Goal: Information Seeking & Learning: Learn about a topic

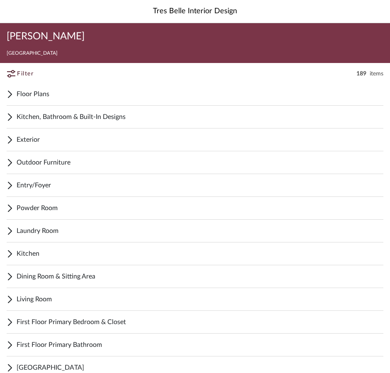
click at [36, 299] on span "Living Room" at bounding box center [200, 299] width 366 height 10
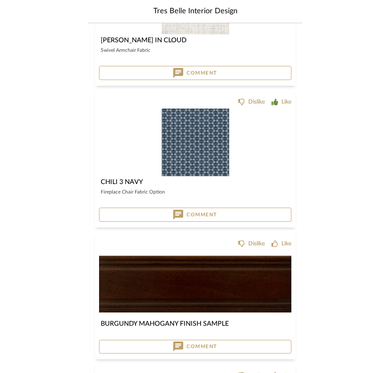
scroll to position [1328, 0]
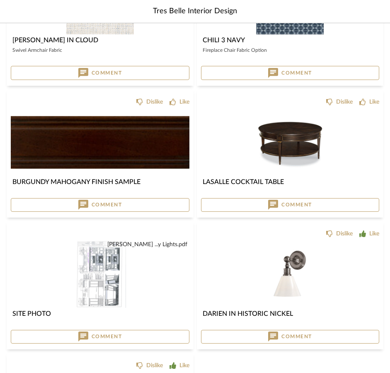
click at [294, 142] on img "0" at bounding box center [289, 141] width 67 height 67
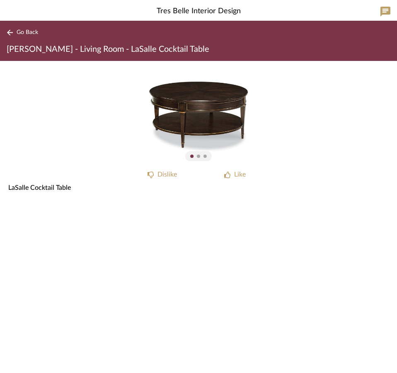
click at [198, 158] on sr-paginator at bounding box center [198, 156] width 26 height 10
click at [207, 124] on img "0" at bounding box center [198, 113] width 104 height 104
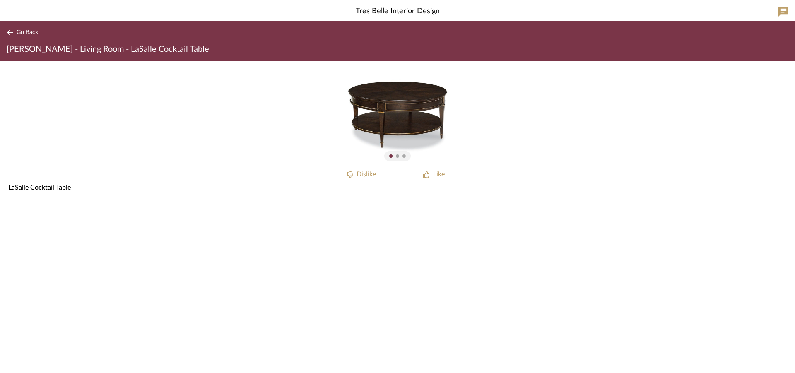
click at [389, 157] on div at bounding box center [397, 155] width 17 height 3
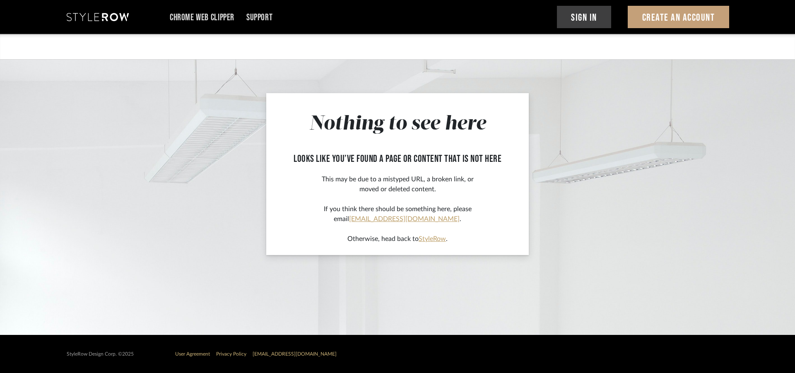
click at [598, 111] on app-not-found-page "Nothing to see here looks like you’ve found a page or content that is not here …" at bounding box center [397, 184] width 795 height 301
click at [433, 238] on link "StyleRow" at bounding box center [432, 239] width 27 height 7
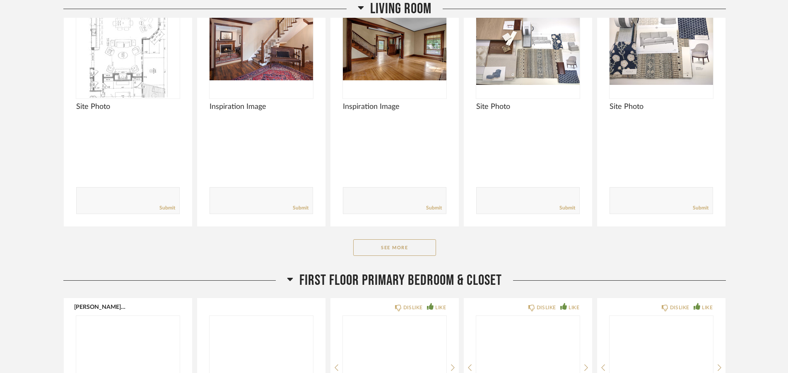
scroll to position [3062, 0]
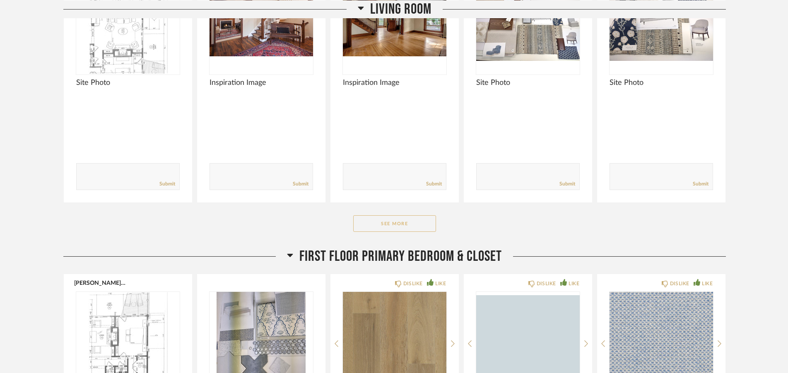
click at [402, 215] on button "See More" at bounding box center [394, 223] width 83 height 17
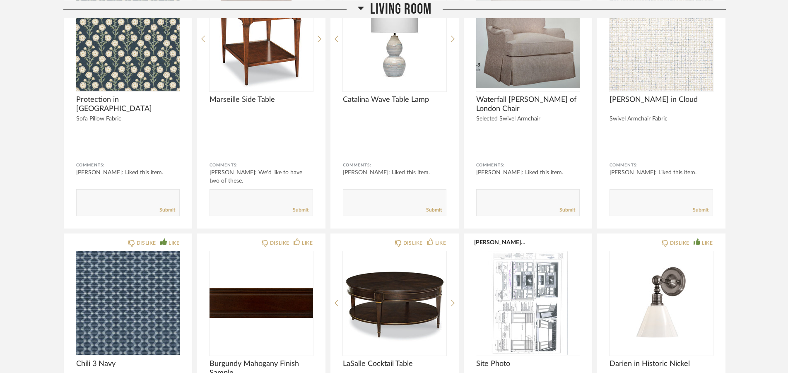
scroll to position [3578, 0]
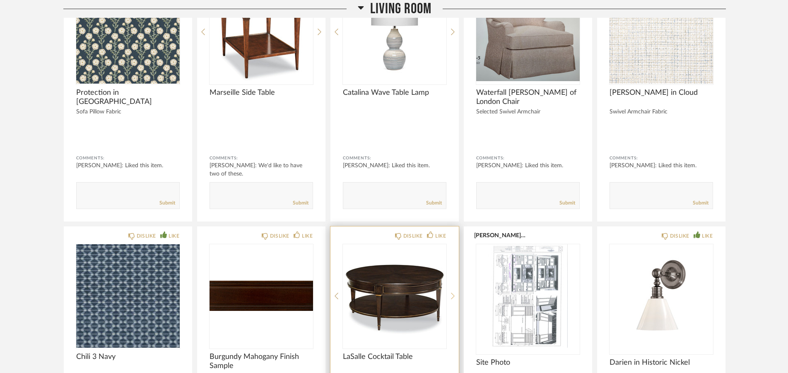
click at [453, 292] on icon at bounding box center [453, 295] width 4 height 7
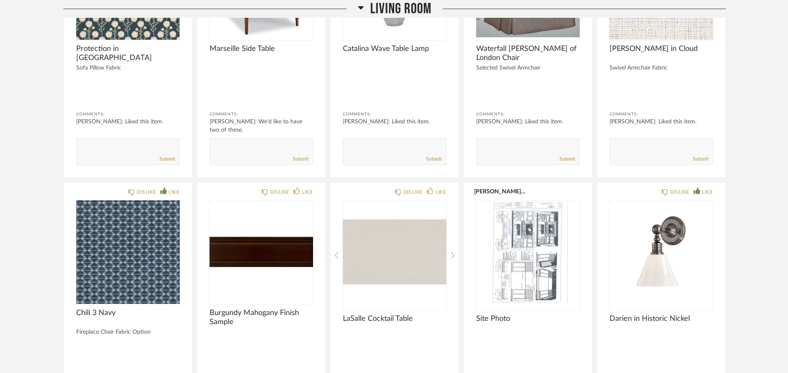
scroll to position [3659, 0]
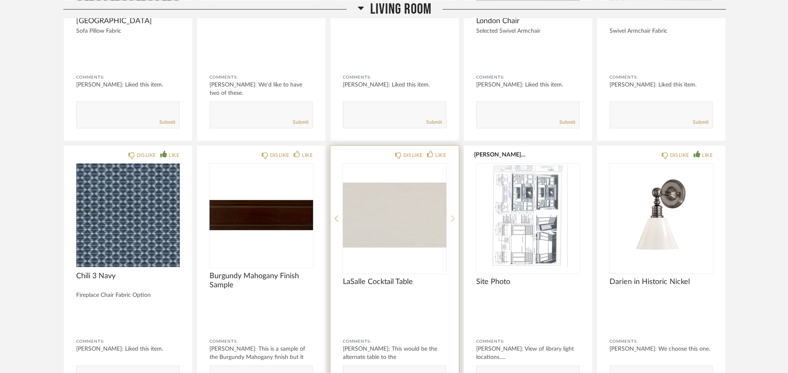
click at [453, 215] on icon at bounding box center [453, 218] width 4 height 7
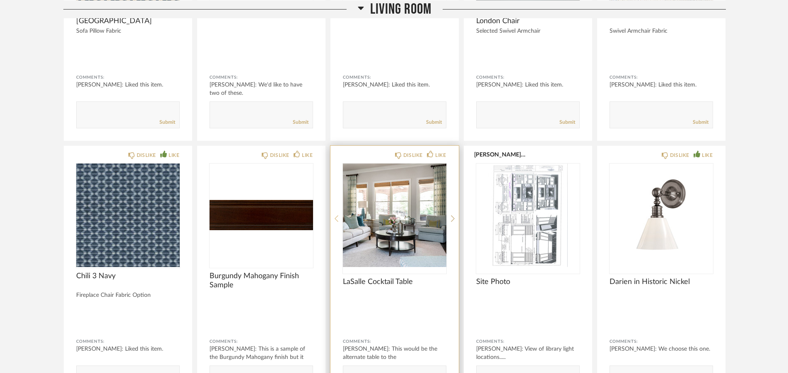
click at [337, 215] on icon at bounding box center [337, 218] width 4 height 7
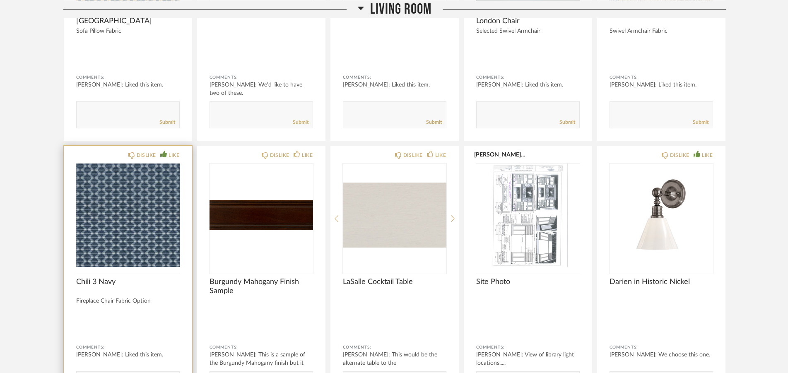
click at [95, 193] on img "0" at bounding box center [128, 216] width 104 height 104
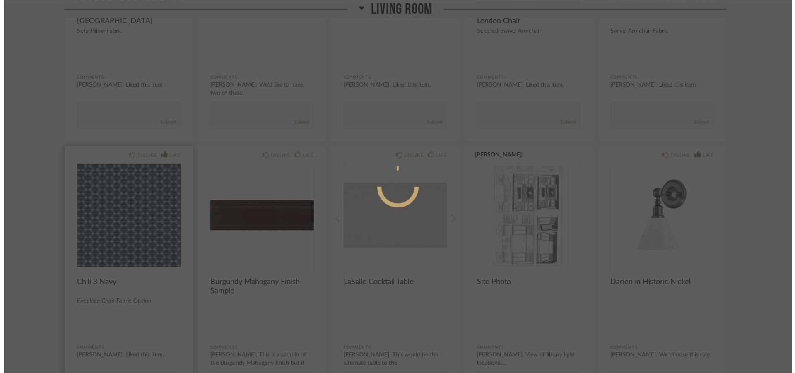
scroll to position [0, 0]
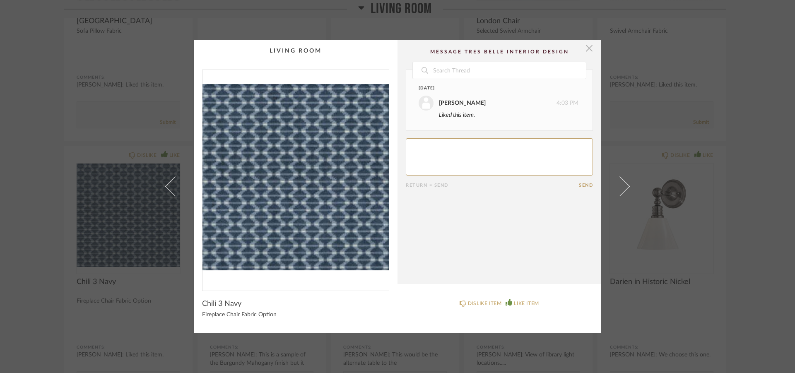
click at [583, 51] on span "button" at bounding box center [589, 48] width 17 height 17
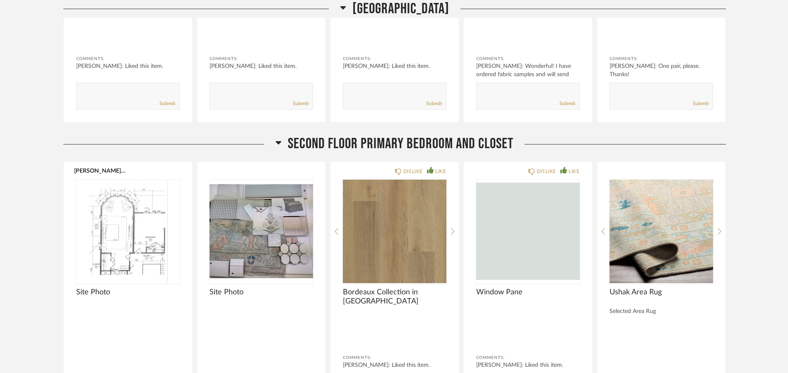
scroll to position [5356, 0]
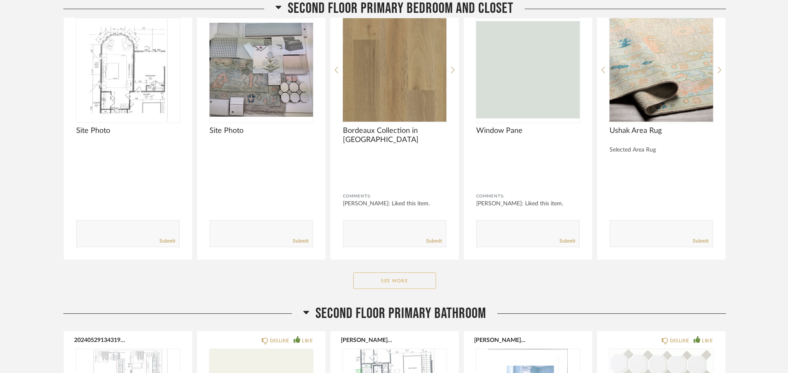
click at [402, 272] on button "See More" at bounding box center [394, 280] width 83 height 17
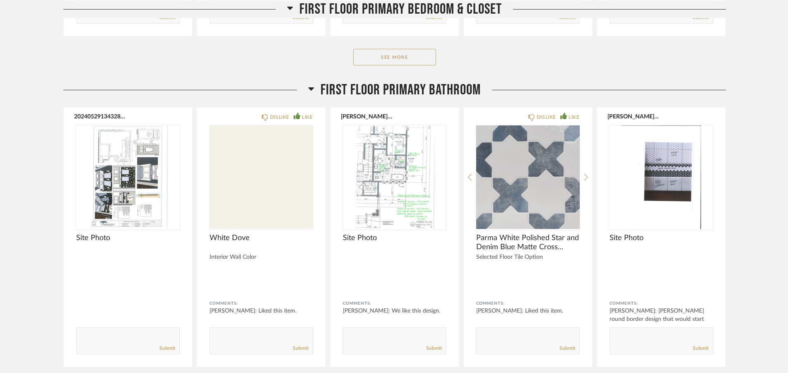
scroll to position [4321, 0]
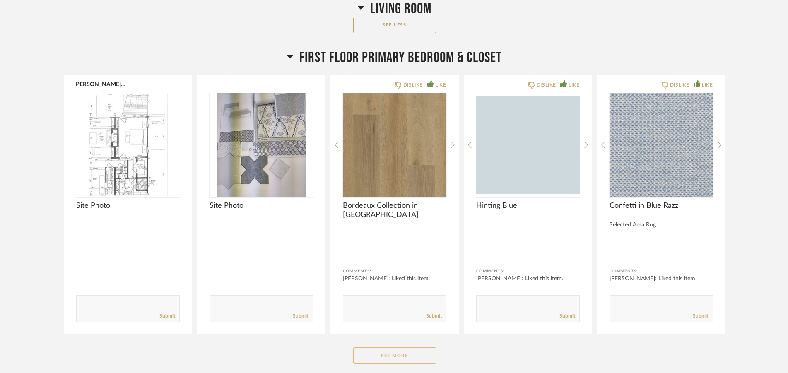
click at [393, 349] on button "See More" at bounding box center [394, 355] width 83 height 17
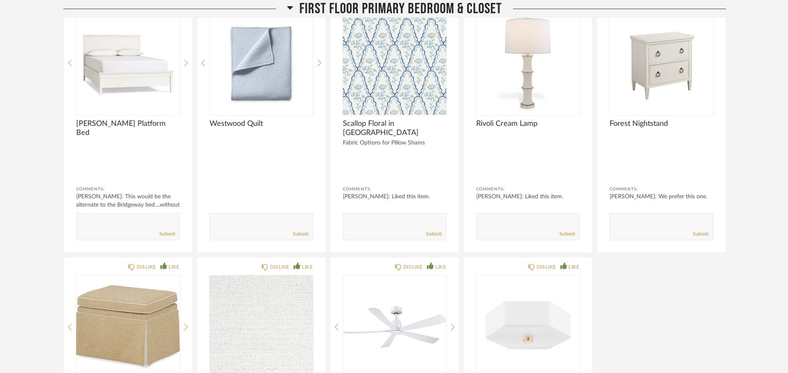
scroll to position [4763, 0]
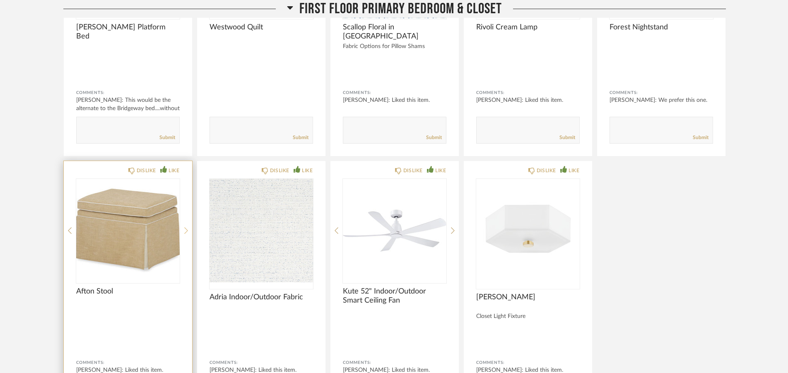
click at [186, 222] on div at bounding box center [186, 231] width 4 height 104
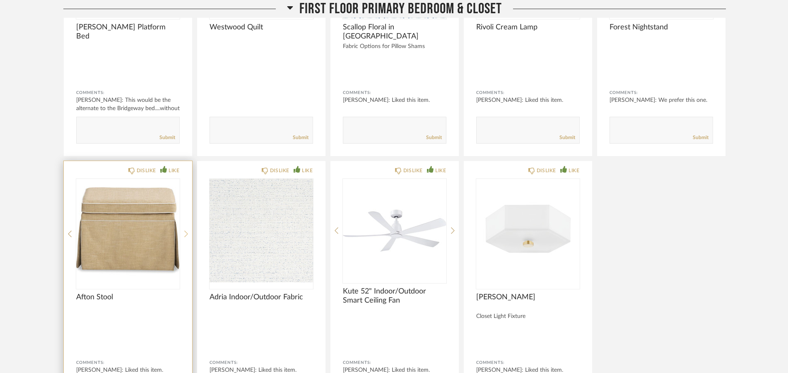
click at [186, 222] on div at bounding box center [186, 234] width 4 height 110
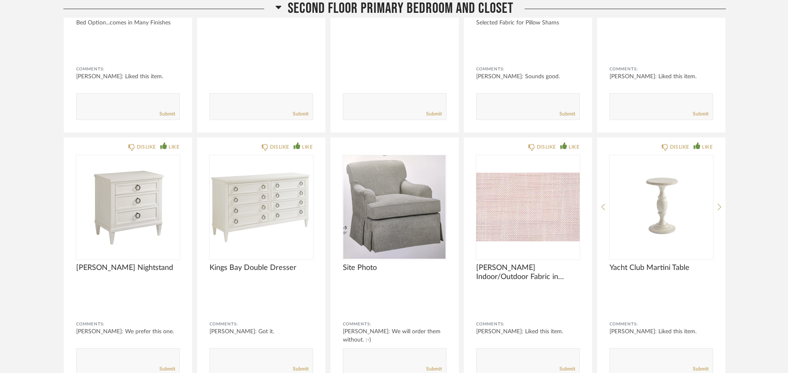
scroll to position [6340, 0]
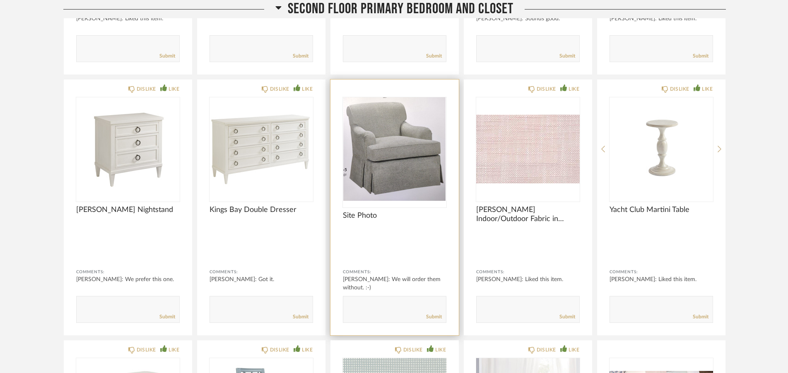
click at [390, 157] on img "0" at bounding box center [395, 149] width 104 height 104
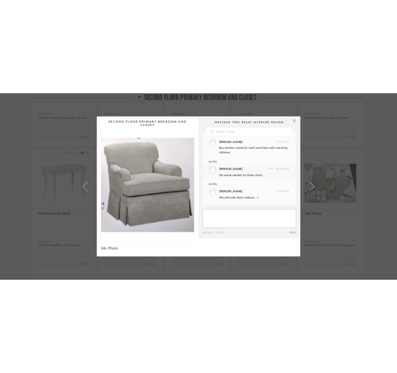
scroll to position [3, 0]
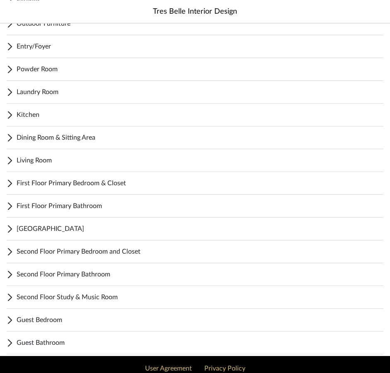
scroll to position [140, 0]
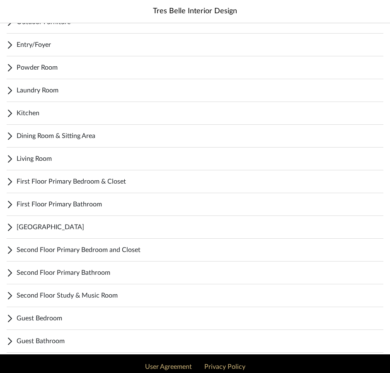
click at [69, 251] on span "Second Floor Primary Bedroom and Closet" at bounding box center [200, 250] width 366 height 10
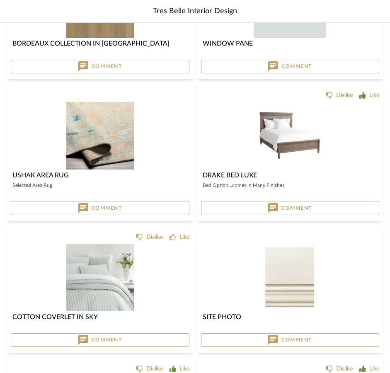
scroll to position [628, 0]
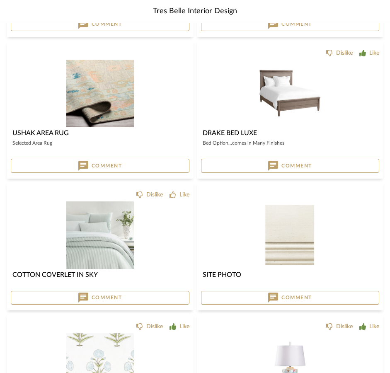
click at [81, 256] on img "0" at bounding box center [99, 234] width 67 height 67
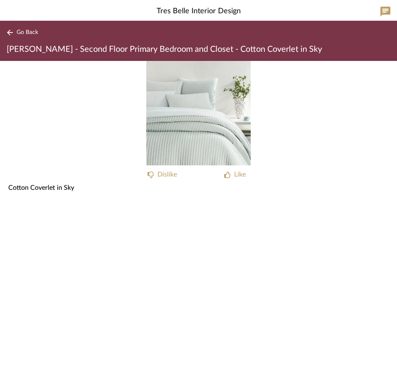
click at [26, 31] on span "Go Back" at bounding box center [28, 32] width 22 height 7
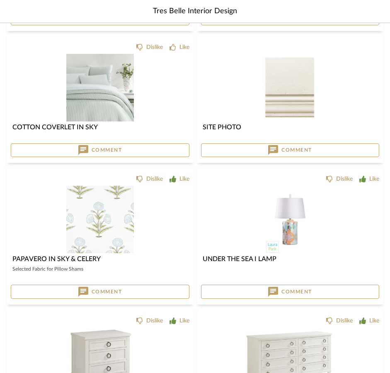
scroll to position [798, 0]
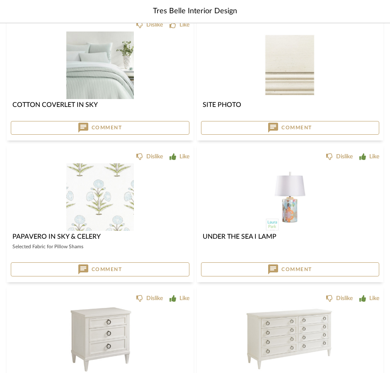
click at [289, 215] on img "0" at bounding box center [290, 196] width 48 height 67
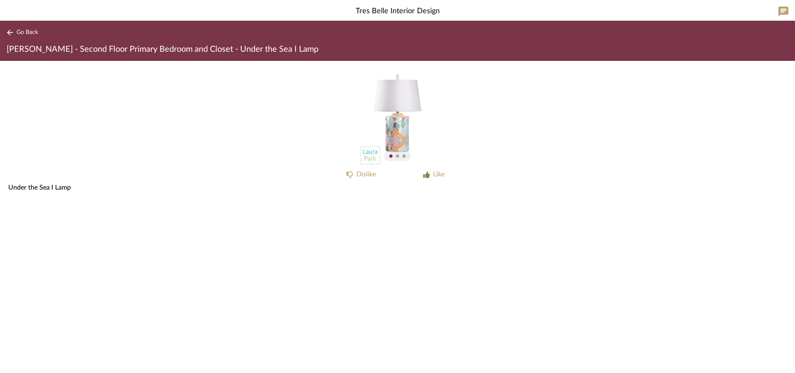
click at [17, 31] on span "Go Back" at bounding box center [28, 32] width 22 height 7
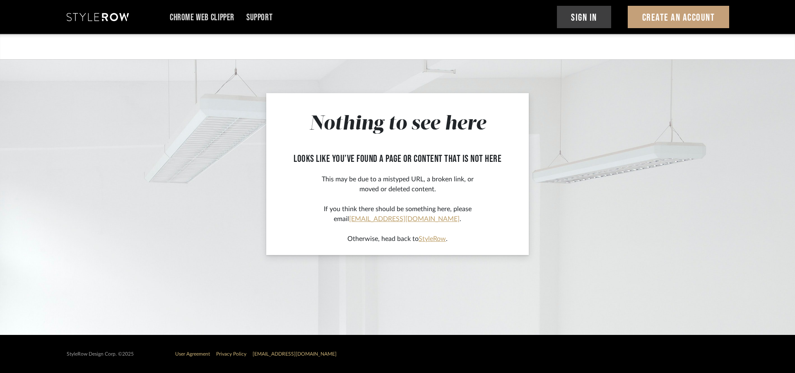
click at [426, 239] on link "StyleRow" at bounding box center [432, 239] width 27 height 7
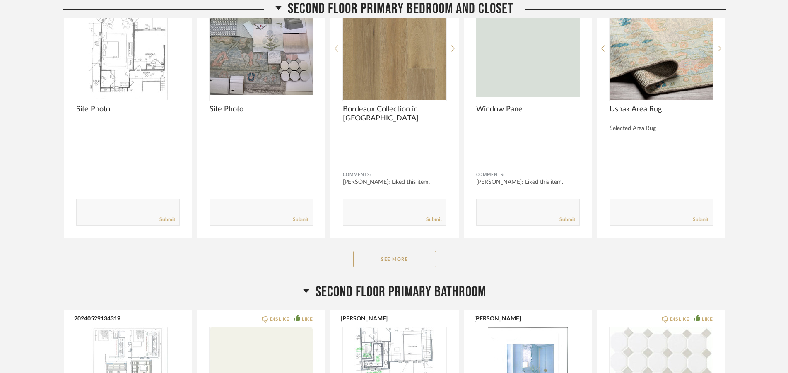
scroll to position [4228, 0]
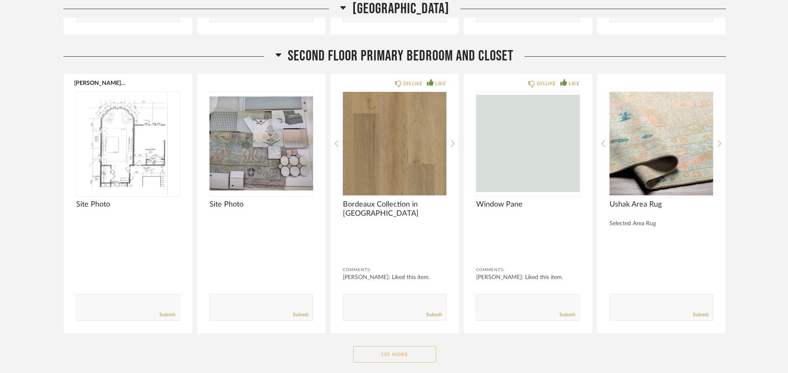
click at [417, 346] on button "See More" at bounding box center [394, 354] width 83 height 17
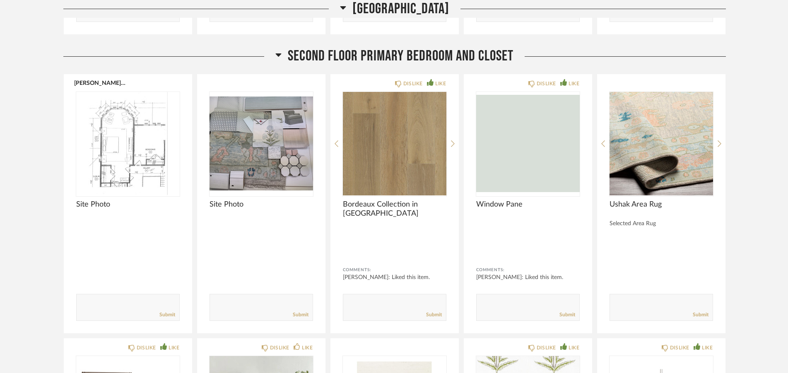
scroll to position [4490, 0]
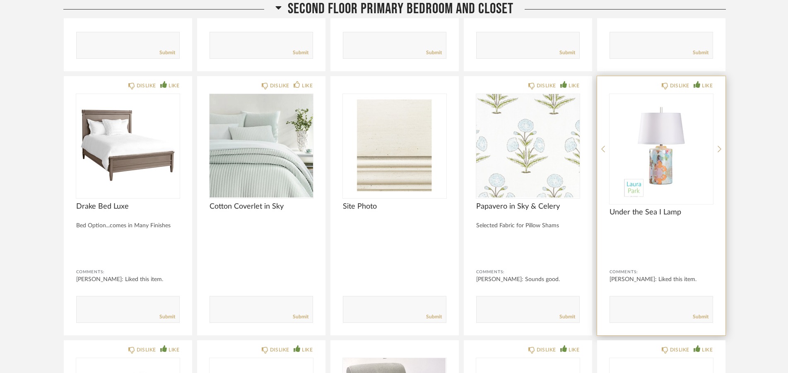
click at [717, 140] on div "DISLIKE LIKE Under the Sea I Lamp Comments: [PERSON_NAME]: Liked this item. Sub…" at bounding box center [661, 205] width 128 height 259
click at [720, 145] on icon at bounding box center [720, 148] width 4 height 7
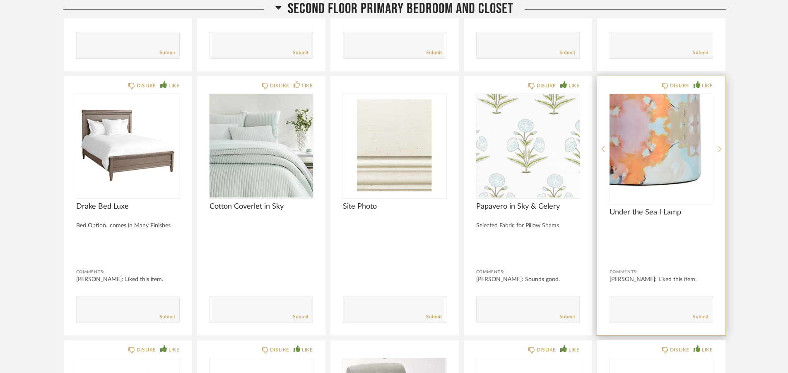
click at [720, 145] on icon at bounding box center [720, 148] width 4 height 7
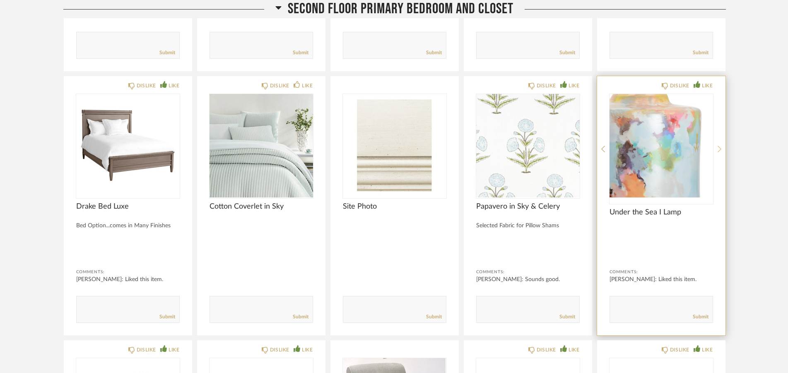
click at [720, 145] on icon at bounding box center [720, 148] width 4 height 7
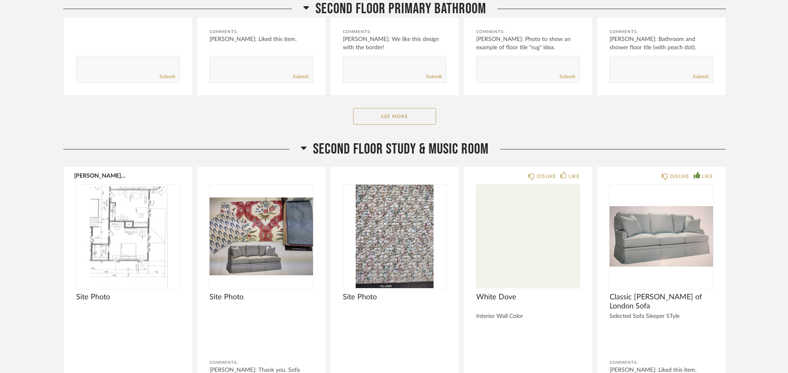
scroll to position [5985, 0]
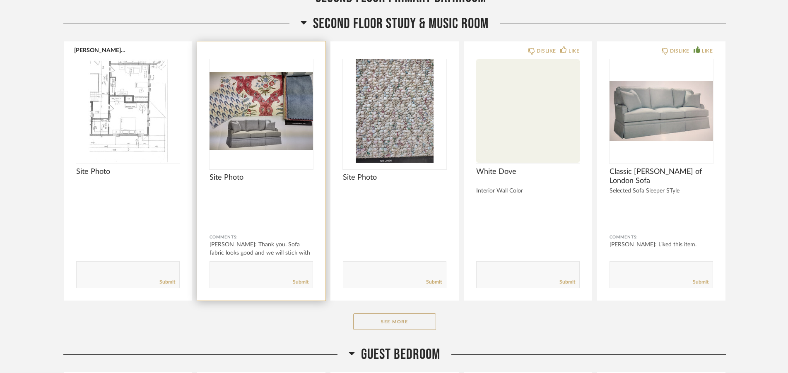
click at [257, 120] on img "0" at bounding box center [262, 111] width 104 height 104
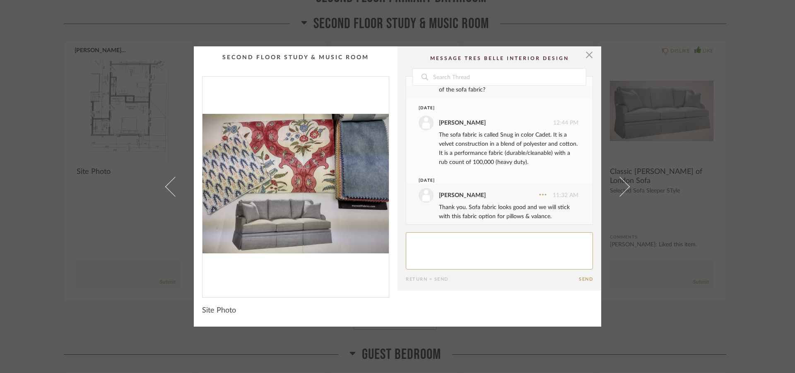
scroll to position [112, 0]
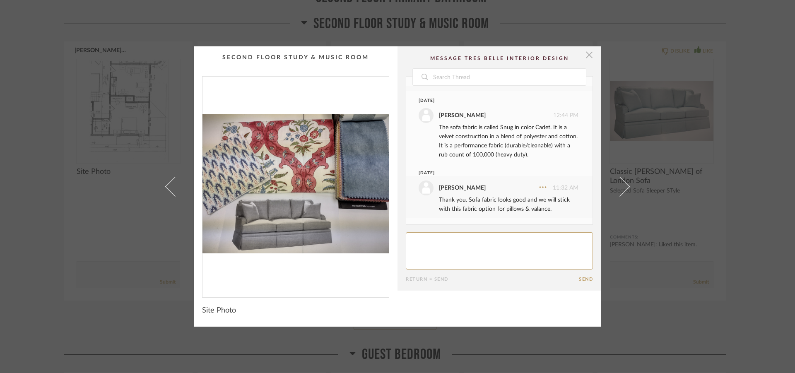
click at [588, 56] on span "button" at bounding box center [589, 54] width 17 height 17
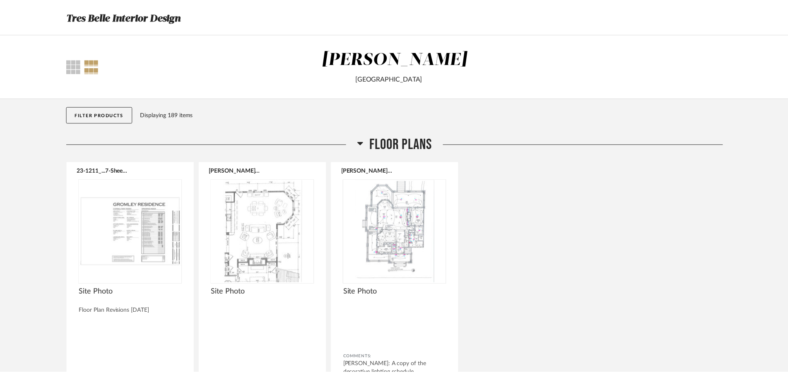
scroll to position [5985, 0]
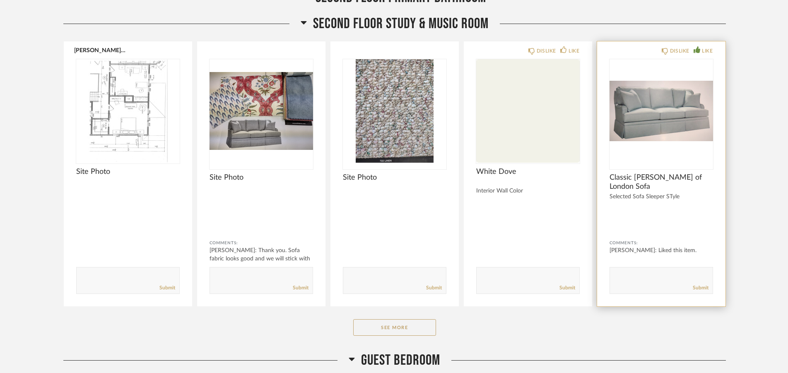
click at [655, 123] on img "0" at bounding box center [661, 111] width 104 height 104
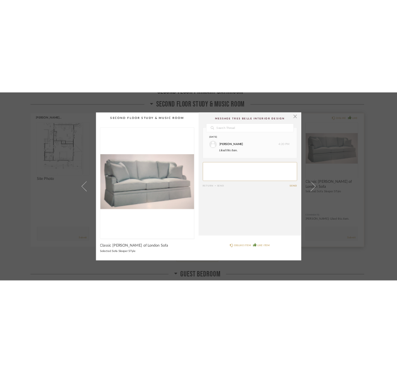
scroll to position [0, 0]
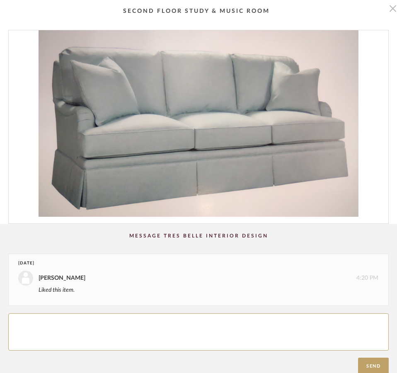
click at [384, 7] on span "button" at bounding box center [392, 8] width 17 height 17
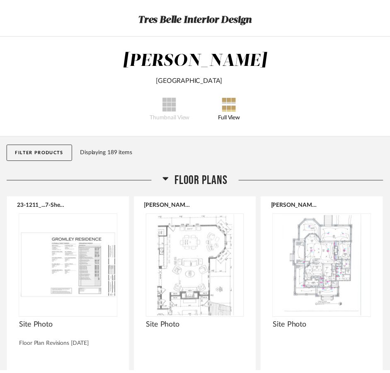
scroll to position [5985, 0]
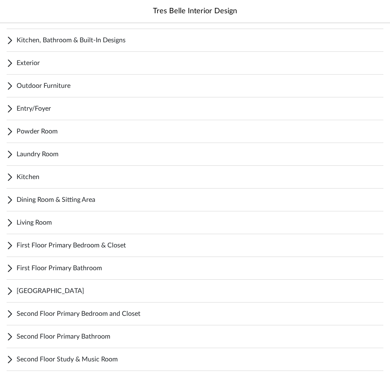
scroll to position [89, 0]
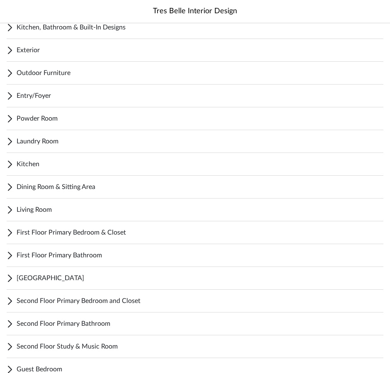
click at [65, 300] on span "Second Floor Primary Bedroom and Closet" at bounding box center [200, 301] width 366 height 10
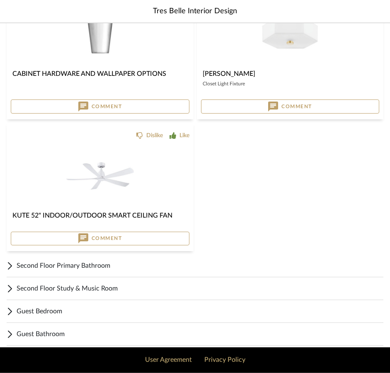
scroll to position [1763, 0]
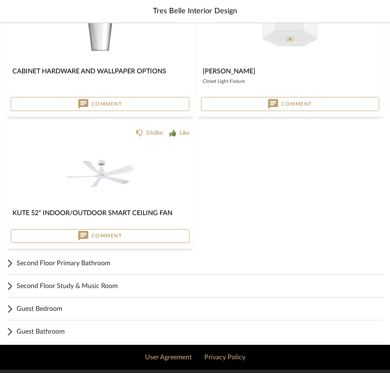
click at [64, 287] on span "Second Floor Study & Music Room" at bounding box center [200, 286] width 366 height 10
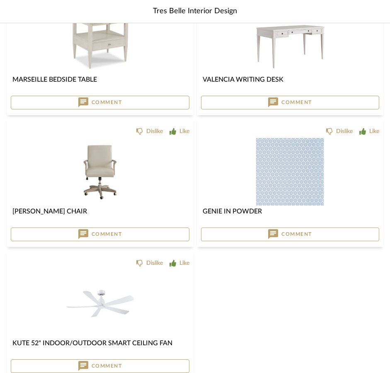
scroll to position [2594, 0]
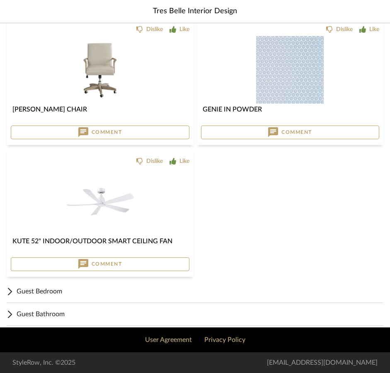
click at [50, 294] on span "Guest Bedroom" at bounding box center [200, 291] width 366 height 10
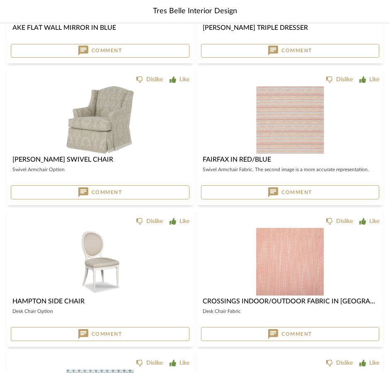
scroll to position [3842, 0]
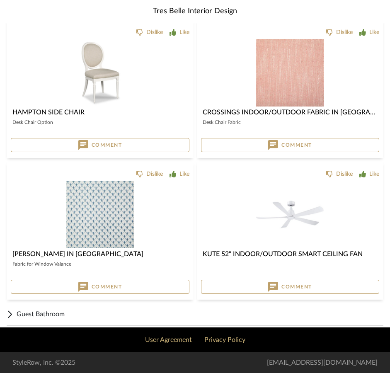
click at [31, 316] on span "Guest Bathroom" at bounding box center [200, 314] width 366 height 10
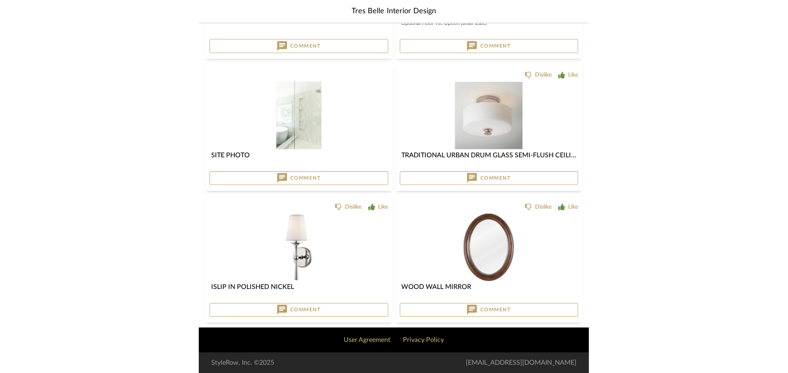
scroll to position [2115, 0]
